Goal: Complete application form

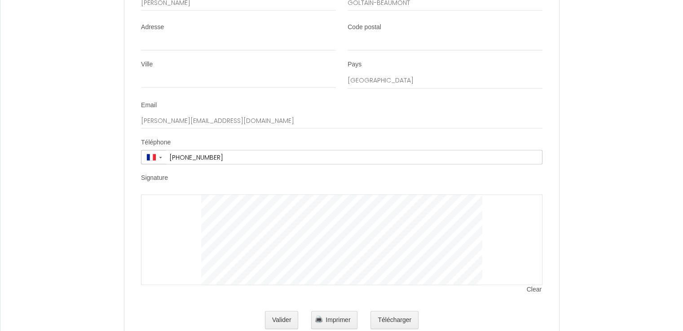
scroll to position [1725, 0]
click at [183, 215] on div at bounding box center [341, 240] width 401 height 91
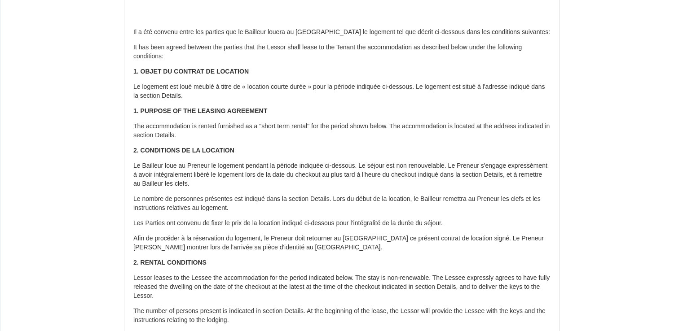
scroll to position [0, 0]
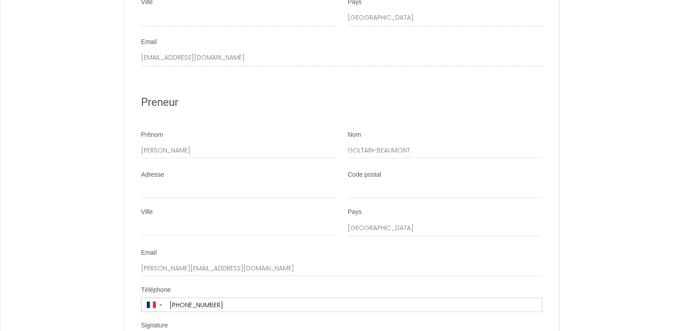
scroll to position [1583, 0]
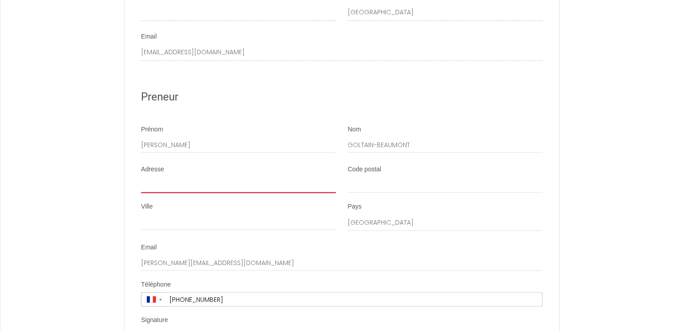
click at [169, 191] on input "Adresse" at bounding box center [238, 185] width 195 height 16
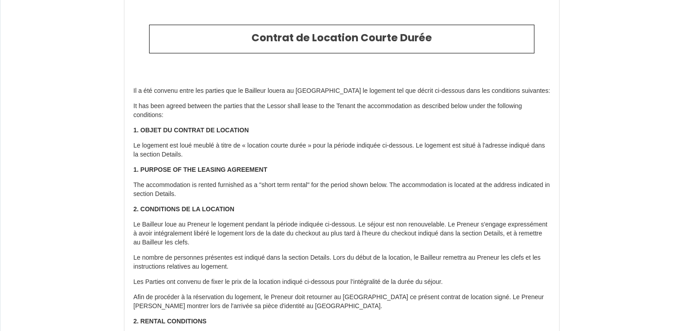
scroll to position [0, 0]
